Goal: Task Accomplishment & Management: Manage account settings

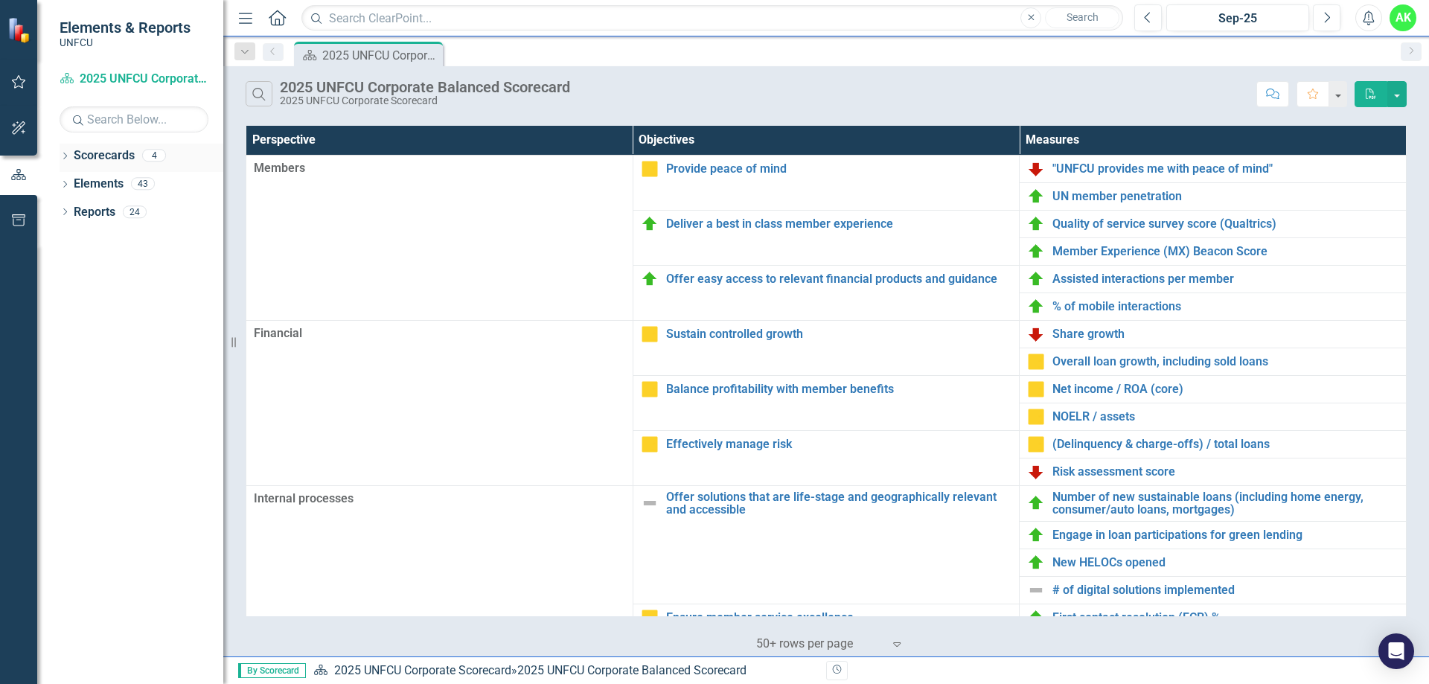
click at [97, 159] on link "Scorecards" at bounding box center [104, 155] width 61 height 17
click at [67, 152] on div "Dropdown" at bounding box center [65, 157] width 10 height 13
click at [140, 213] on link "Finance 2025" at bounding box center [152, 212] width 141 height 17
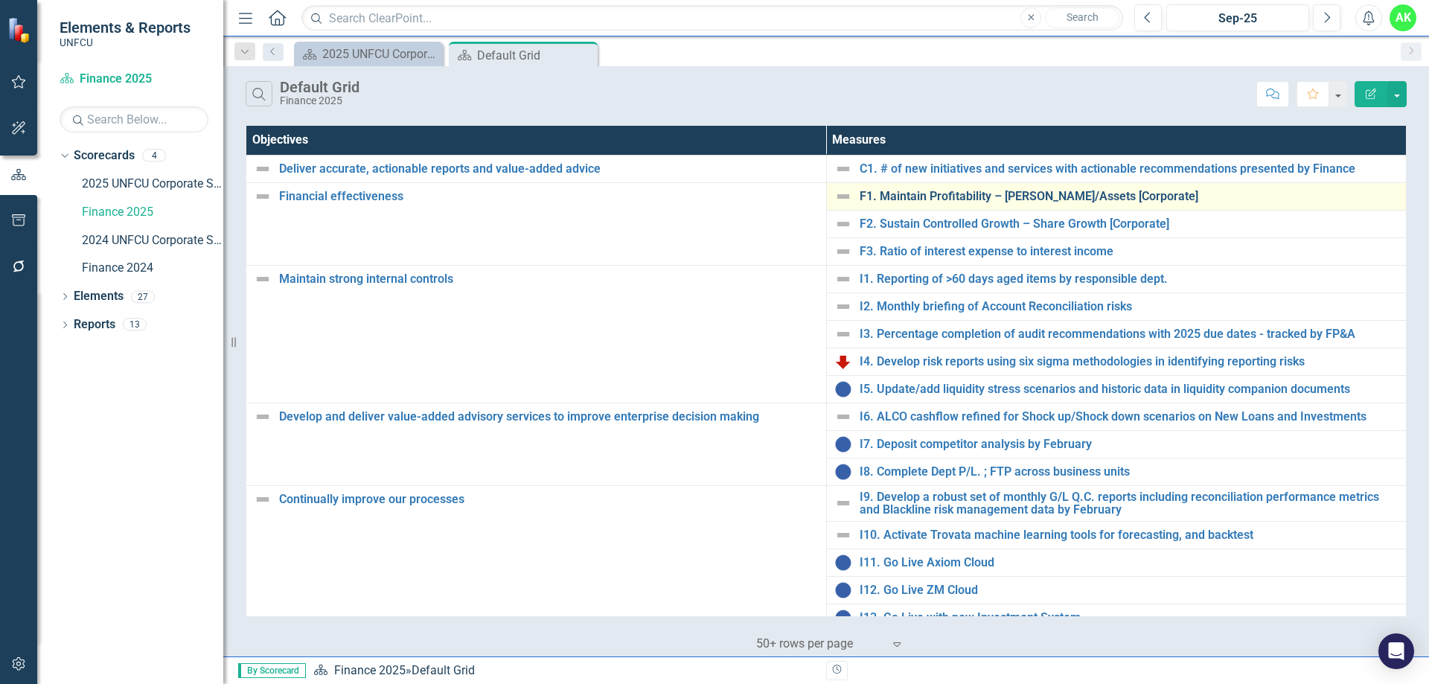
click at [950, 196] on link "F1. Maintain Profitability – [PERSON_NAME]/Assets [Corporate]" at bounding box center [1128, 196] width 539 height 13
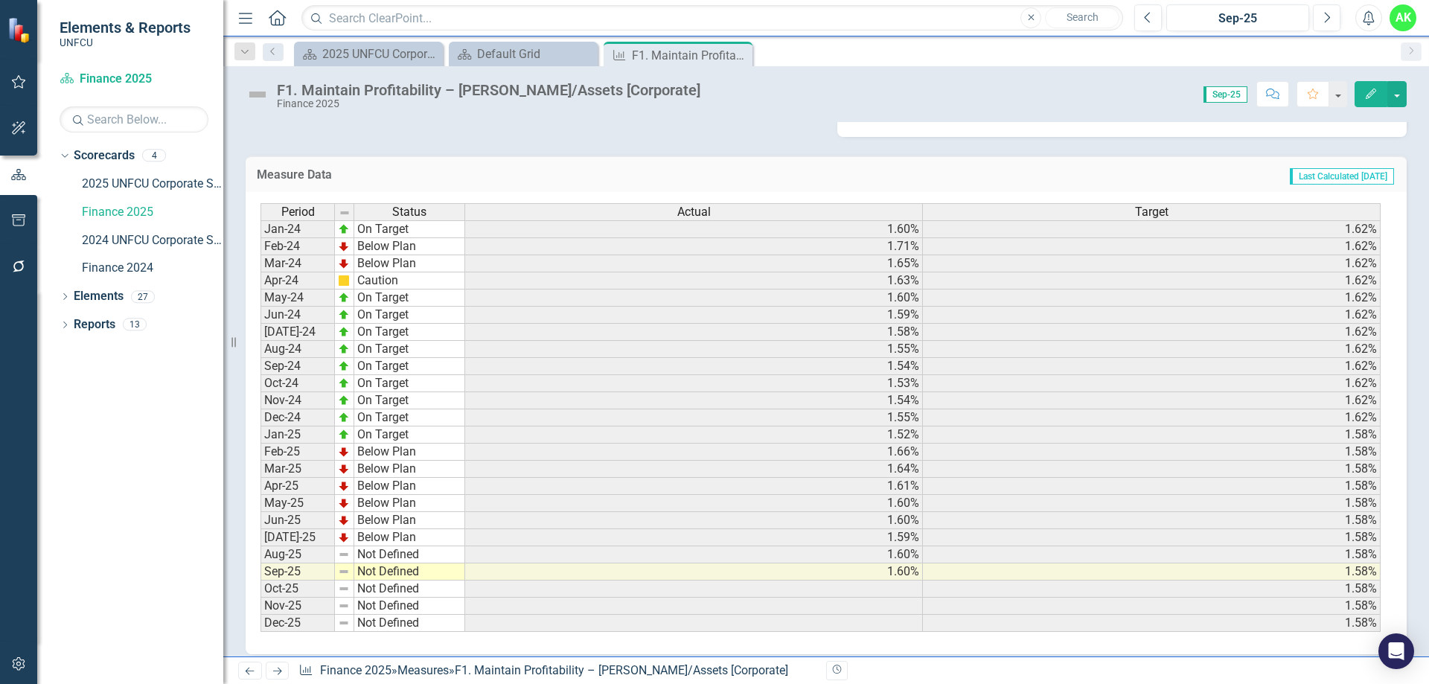
scroll to position [385, 0]
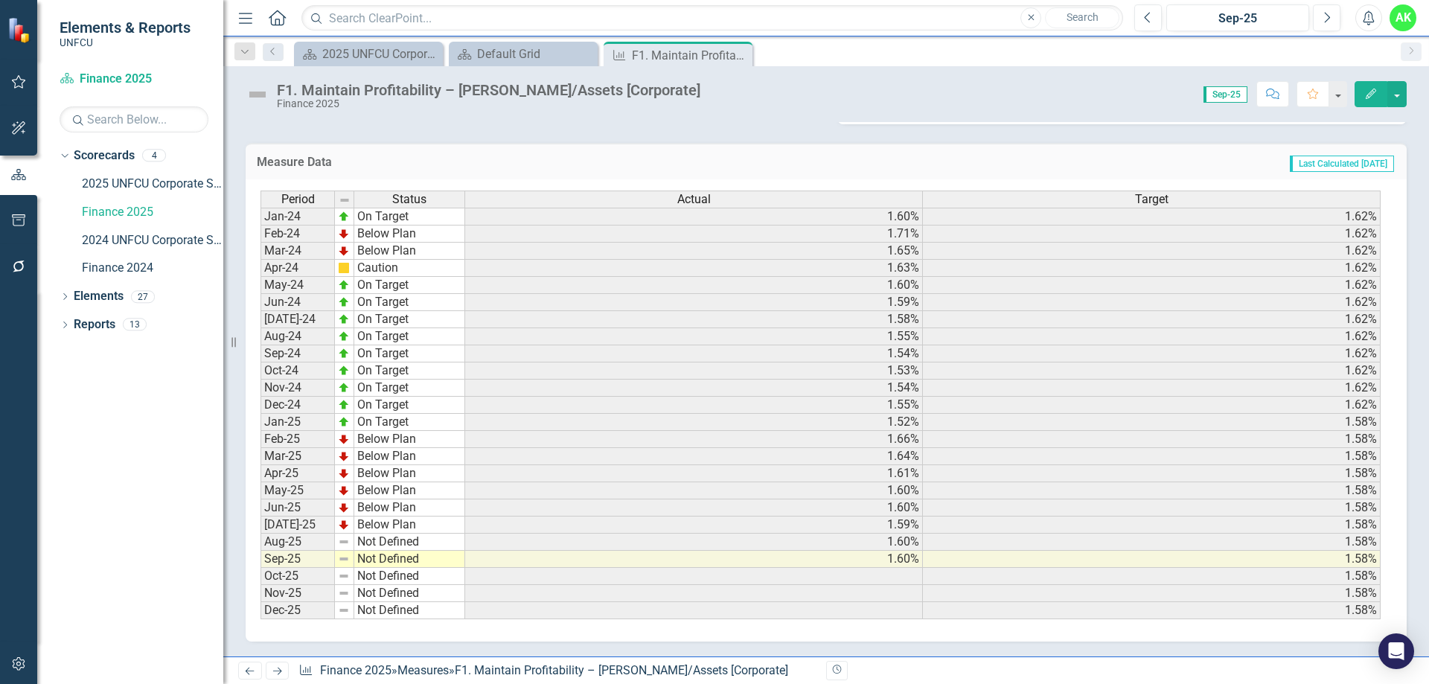
click at [367, 542] on td "Not Defined" at bounding box center [409, 542] width 111 height 17
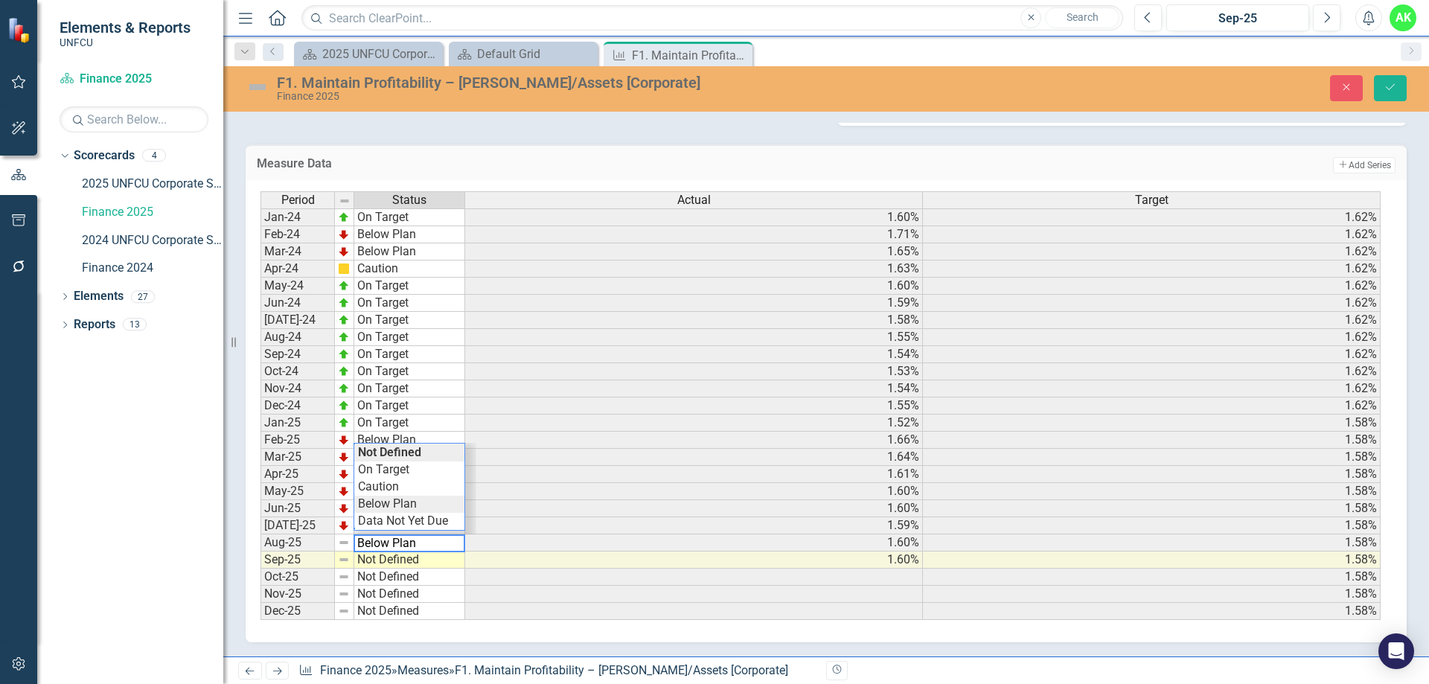
click at [394, 502] on div "Period Status Actual Target Jan-24 On Target 1.60% 1.62% Feb-24 Below Plan 1.71…" at bounding box center [820, 405] width 1120 height 429
click at [391, 564] on td "Not Defined" at bounding box center [409, 559] width 111 height 17
type textarea "Below Plan"
click at [390, 525] on div "Period Status Actual Target Jan-24 On Target 1.60% 1.62% Feb-24 Below Plan 1.71…" at bounding box center [820, 405] width 1120 height 429
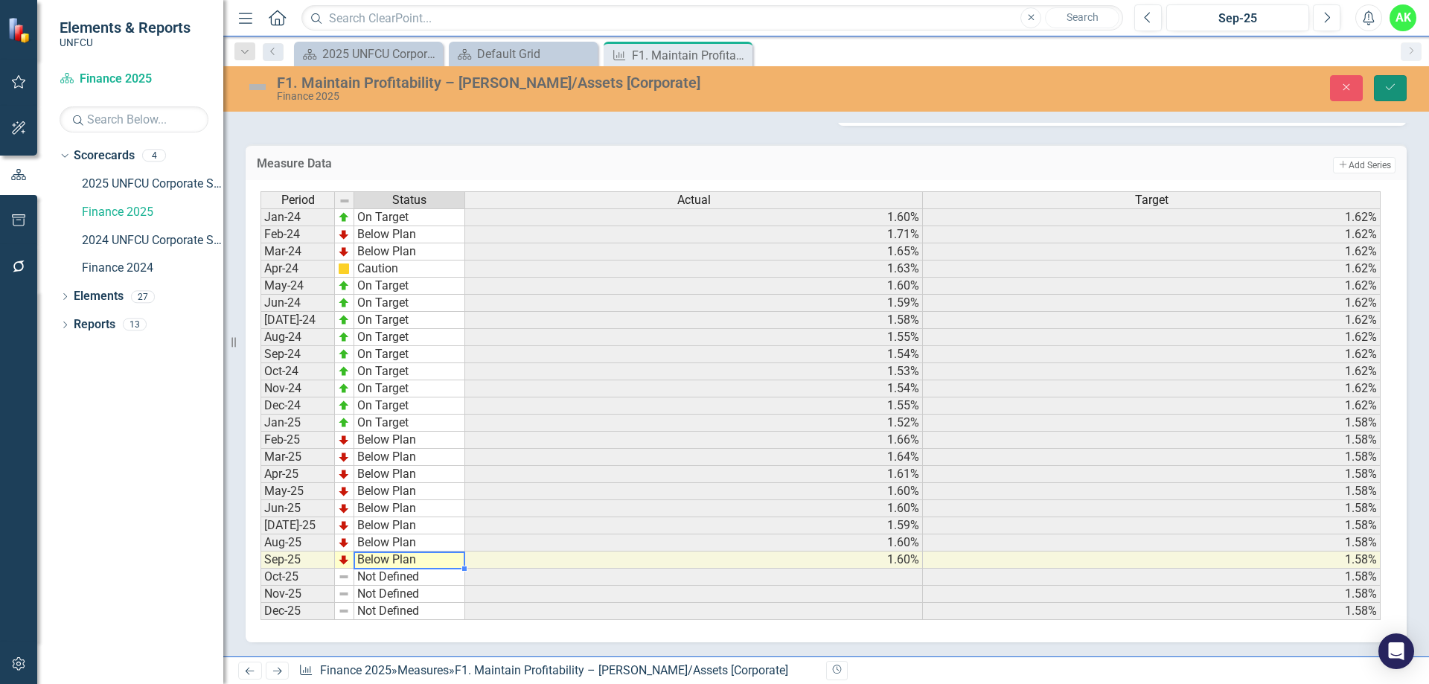
click at [1397, 94] on button "Save" at bounding box center [1390, 88] width 33 height 26
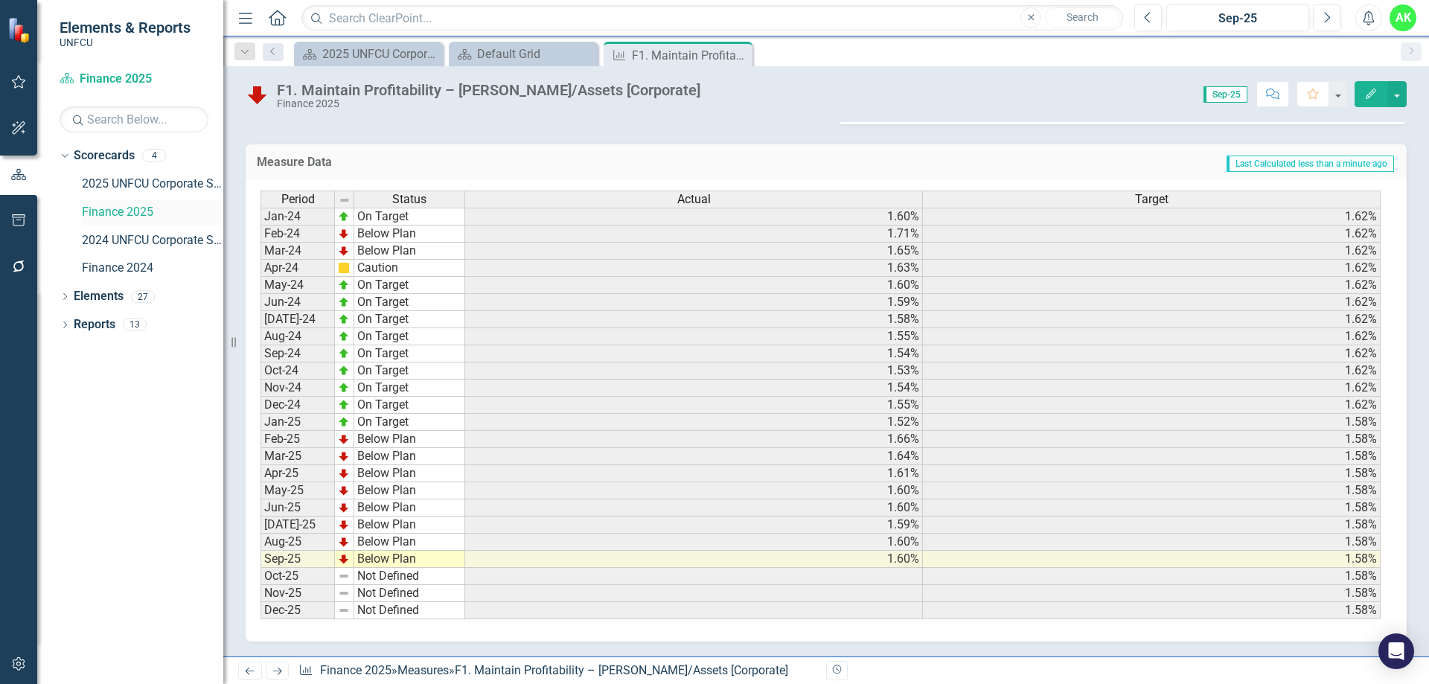
click at [121, 217] on link "Finance 2025" at bounding box center [152, 212] width 141 height 17
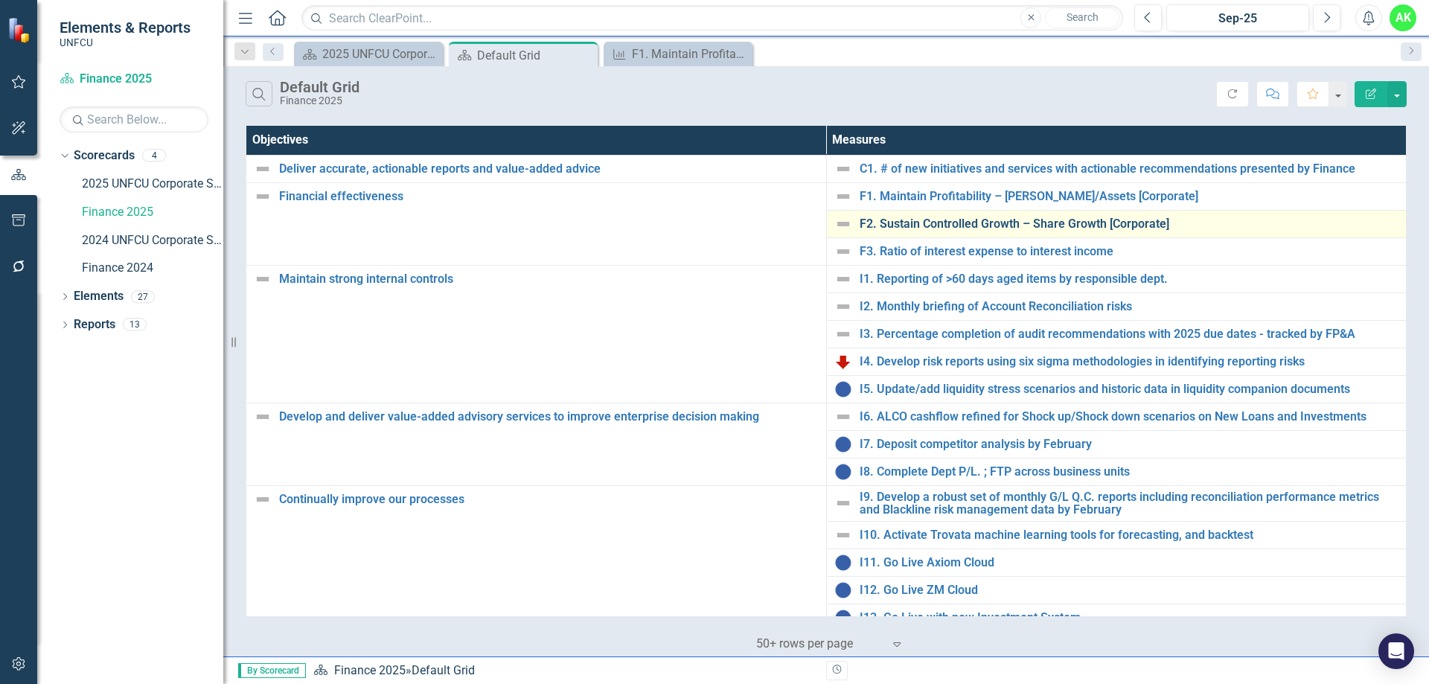
click at [914, 221] on link "F2. Sustain Controlled Growth – Share Growth [Corporate]" at bounding box center [1128, 223] width 539 height 13
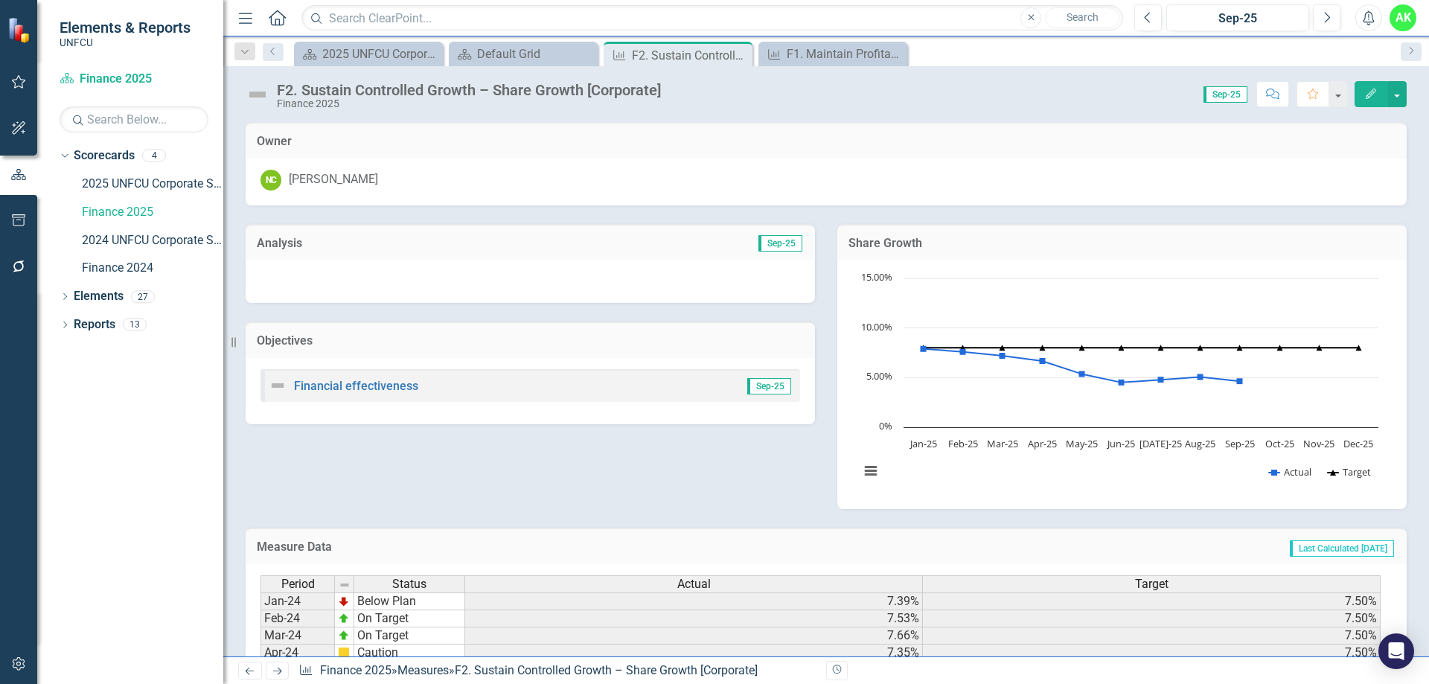
scroll to position [385, 0]
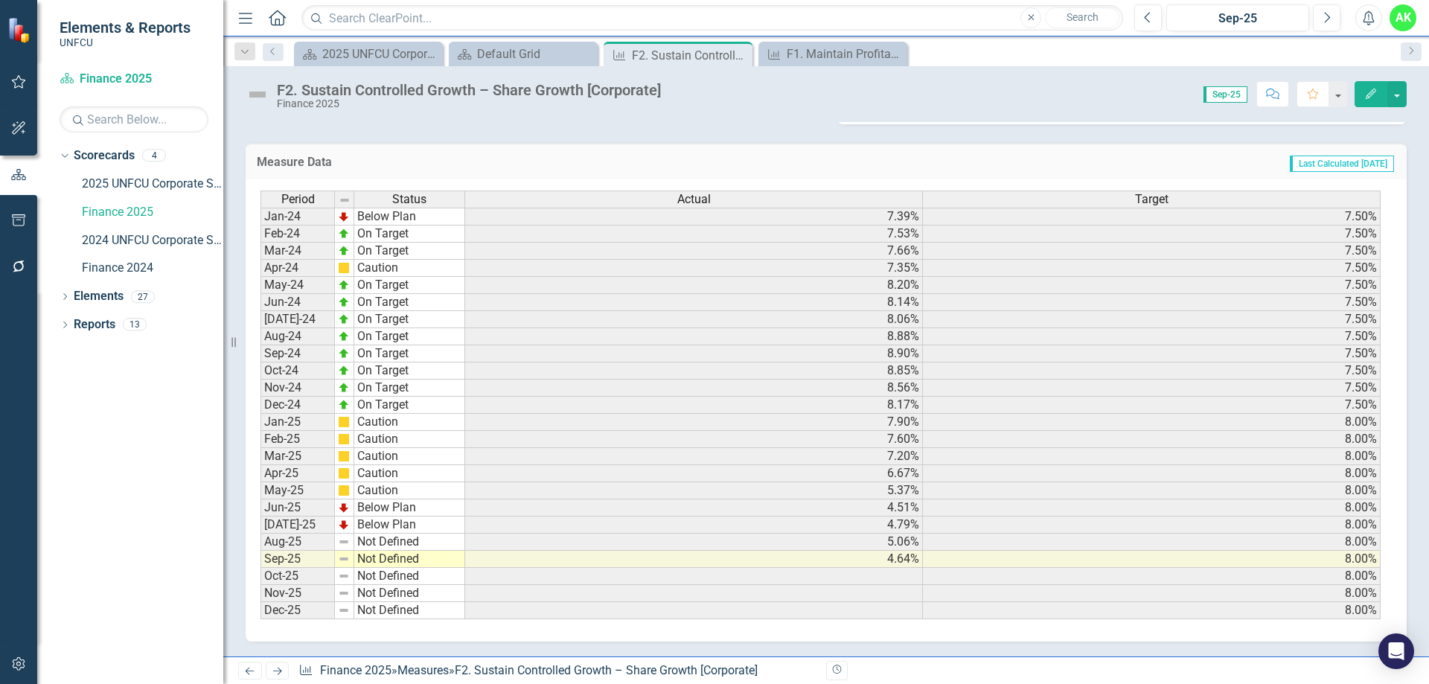
click at [373, 541] on td "Not Defined" at bounding box center [409, 542] width 111 height 17
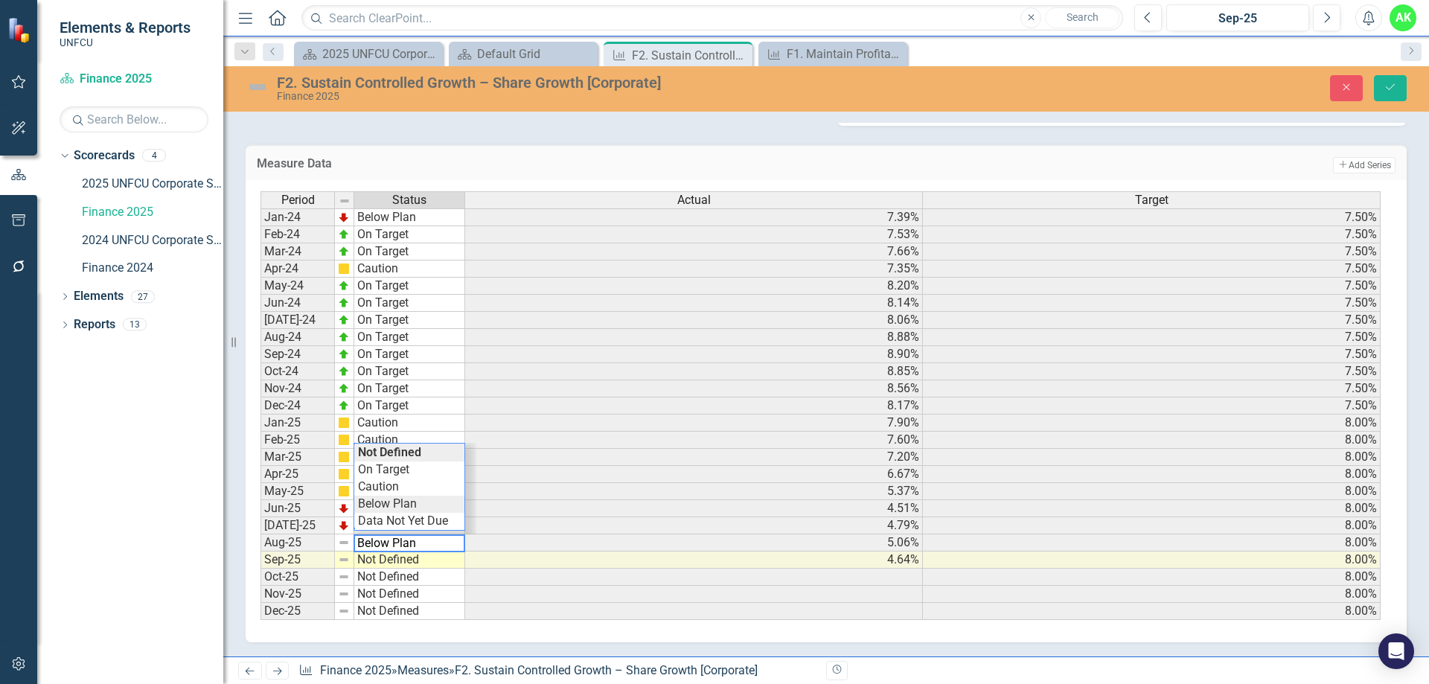
click at [403, 504] on div "Period Status Actual Target Jan-24 Below Plan 7.39% 7.50% Feb-24 On Target 7.53…" at bounding box center [820, 405] width 1120 height 429
click at [394, 561] on td "Not Defined" at bounding box center [409, 559] width 111 height 17
type textarea "Below Plan"
click at [404, 516] on div "Period Status Actual Target Jan-24 Below Plan 7.39% 7.50% Feb-24 On Target 7.53…" at bounding box center [820, 405] width 1120 height 429
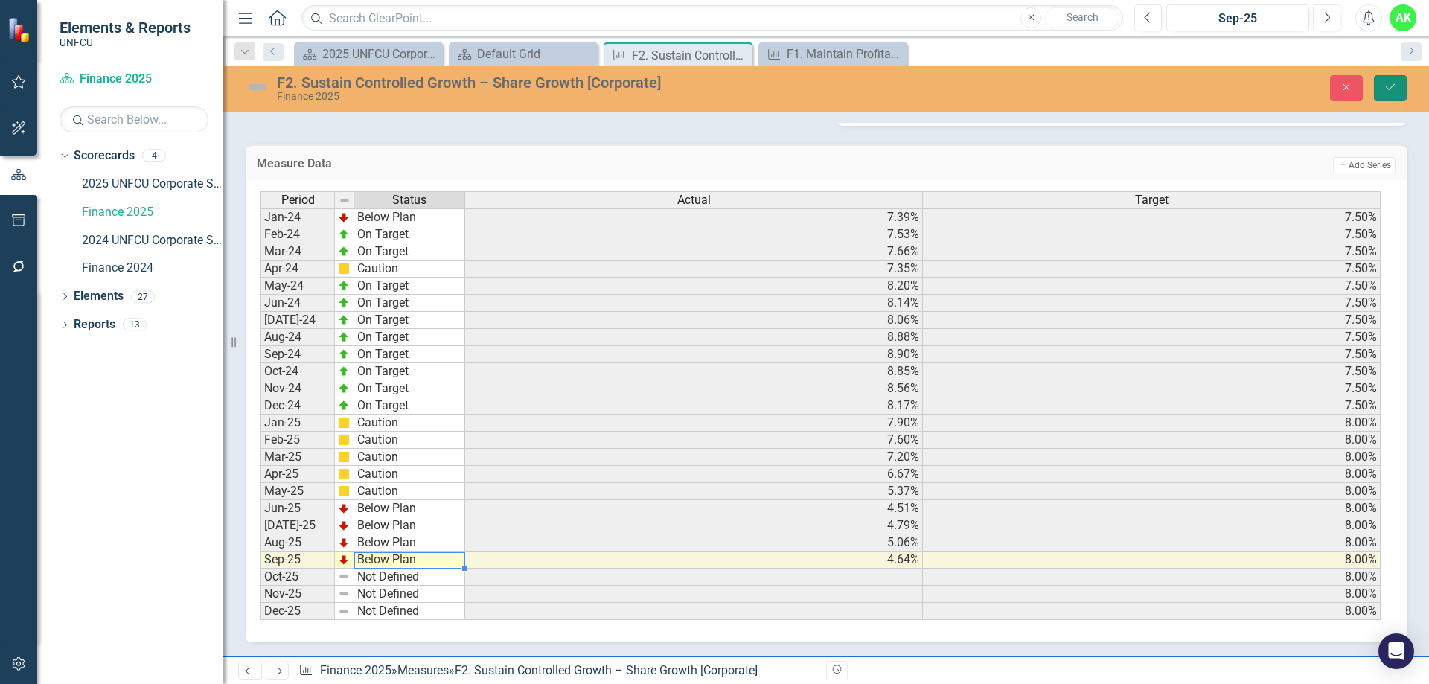
click at [1393, 85] on icon "Save" at bounding box center [1389, 87] width 13 height 10
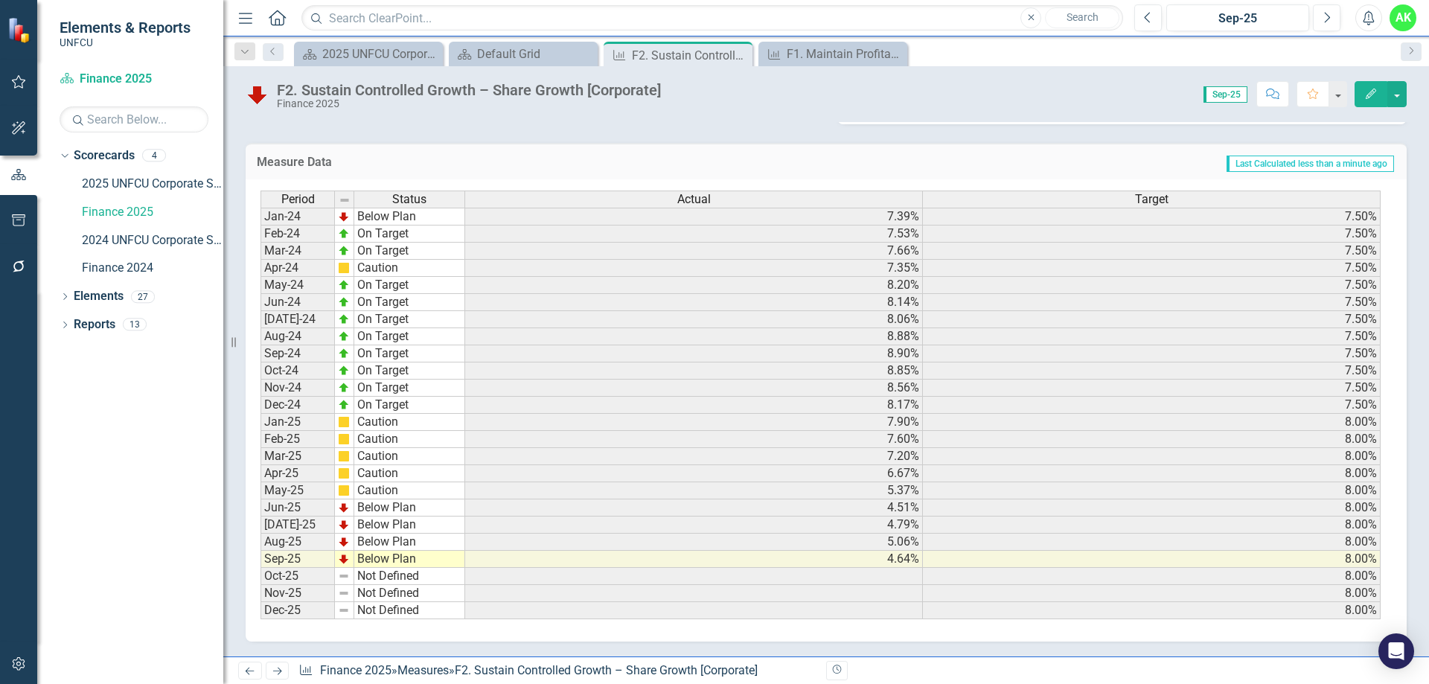
click at [874, 542] on td "5.06%" at bounding box center [694, 542] width 458 height 17
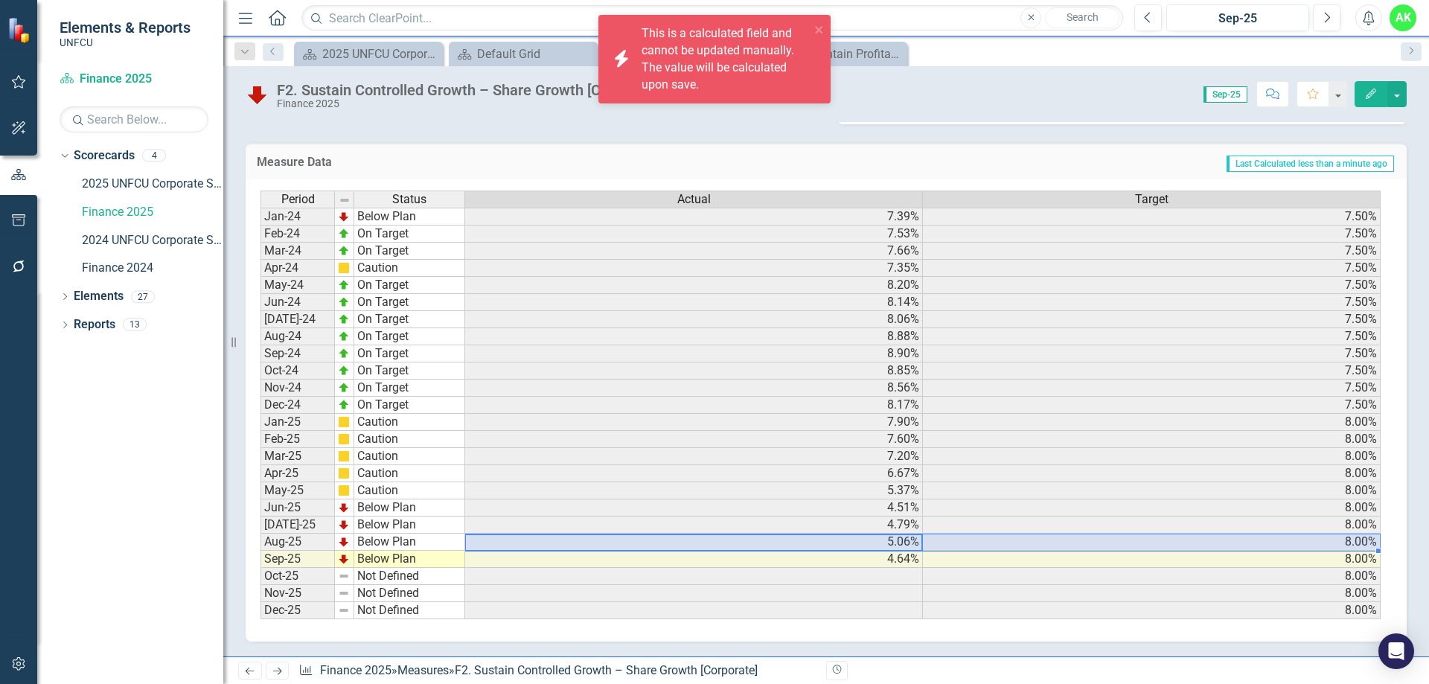
drag, startPoint x: 868, startPoint y: 544, endPoint x: 932, endPoint y: 543, distance: 63.3
click at [932, 543] on tr "Aug-25 Below Plan 5.06% 8.00%" at bounding box center [820, 542] width 1120 height 17
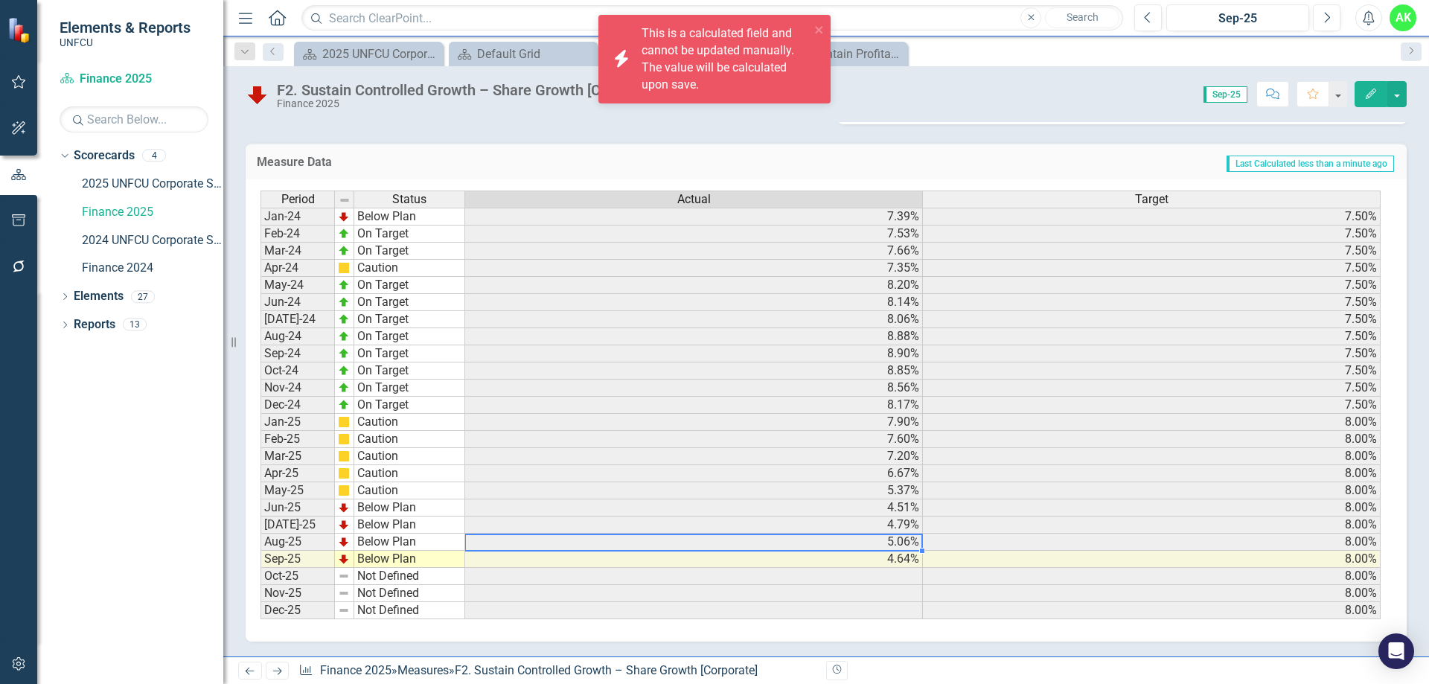
click at [890, 545] on td "5.06%" at bounding box center [694, 542] width 458 height 17
click at [882, 545] on td "5.06%" at bounding box center [694, 542] width 458 height 17
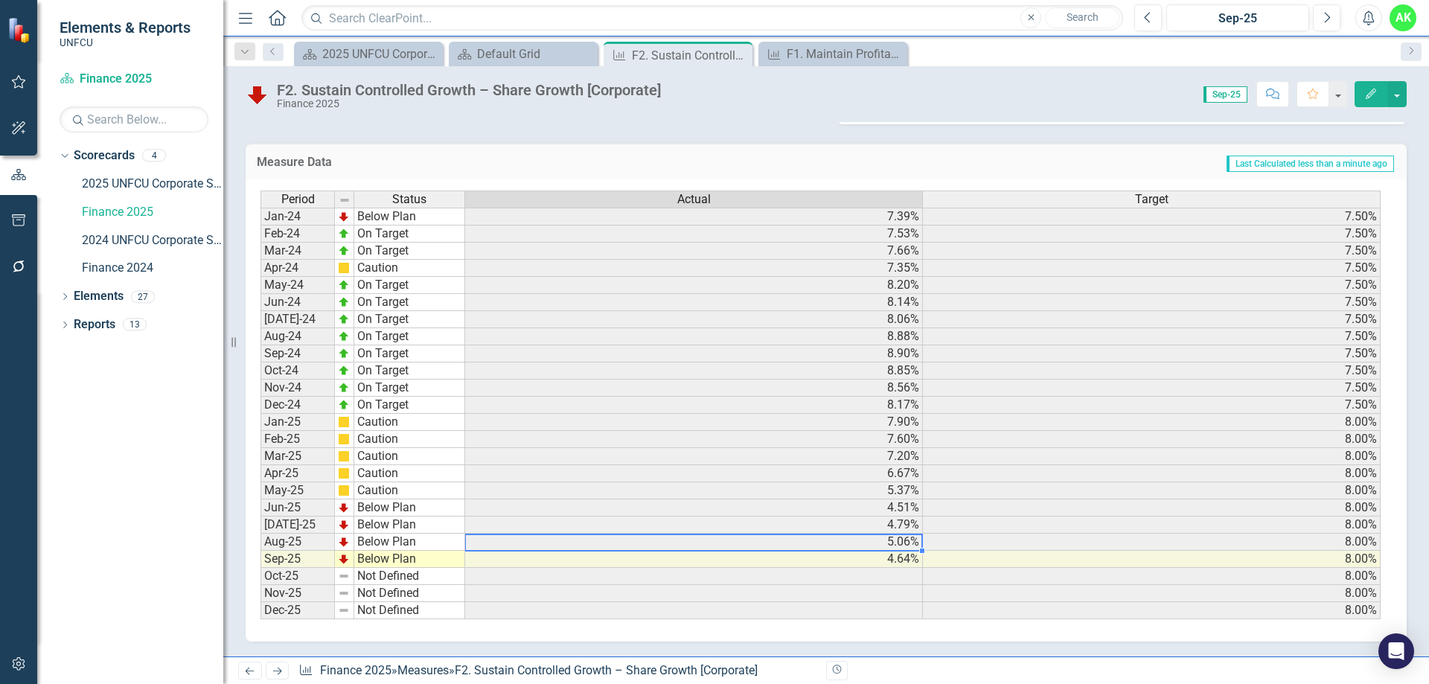
drag, startPoint x: 882, startPoint y: 545, endPoint x: 921, endPoint y: 545, distance: 39.4
click at [260, 545] on div "Period Status Actual Target Jan-24 Below Plan 7.39% 7.50% Feb-24 On Target 7.53…" at bounding box center [260, 404] width 0 height 429
drag, startPoint x: 910, startPoint y: 542, endPoint x: 885, endPoint y: 540, distance: 24.6
click at [885, 540] on td "5.06%" at bounding box center [694, 542] width 458 height 17
